Goal: Information Seeking & Learning: Understand process/instructions

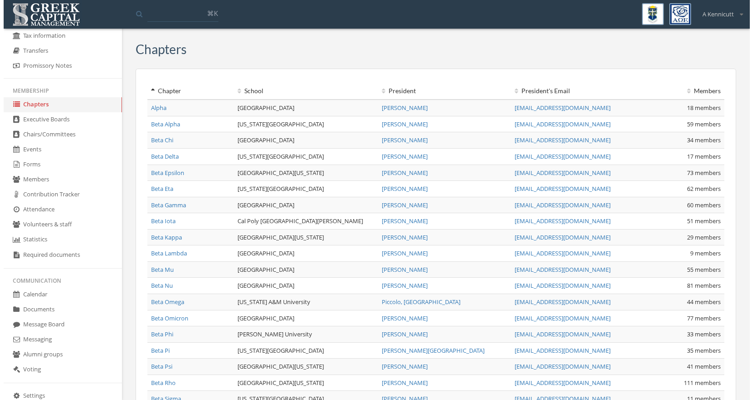
scroll to position [172, 0]
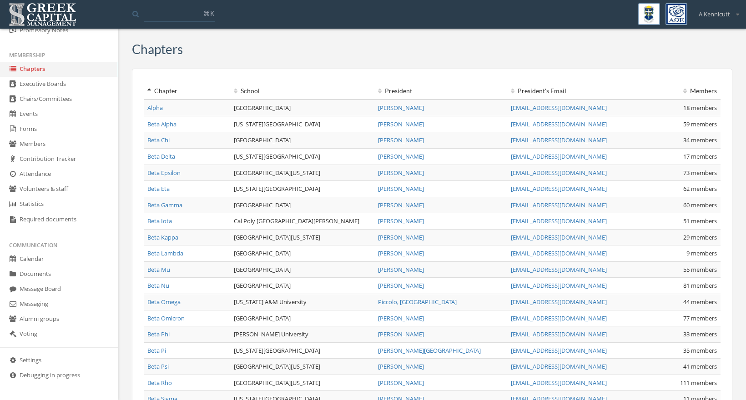
click at [44, 303] on link "Messaging" at bounding box center [59, 304] width 118 height 15
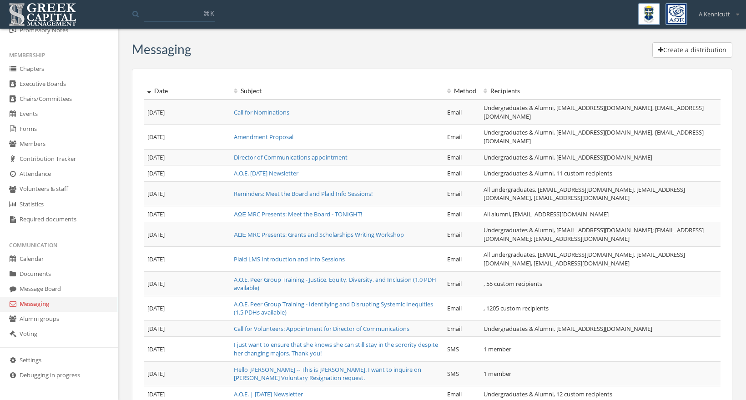
click at [271, 140] on link "Amendment Proposal" at bounding box center [264, 137] width 60 height 8
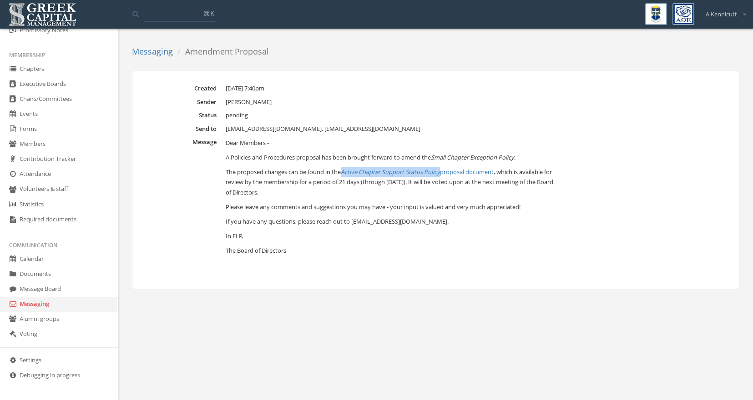
drag, startPoint x: 344, startPoint y: 172, endPoint x: 444, endPoint y: 168, distance: 100.1
click at [444, 168] on p "The proposed changes can be found in the Active Chapter Support Status Policy p…" at bounding box center [391, 182] width 330 height 30
copy em "Active Chapter Support Status Policy"
